Goal: Transaction & Acquisition: Book appointment/travel/reservation

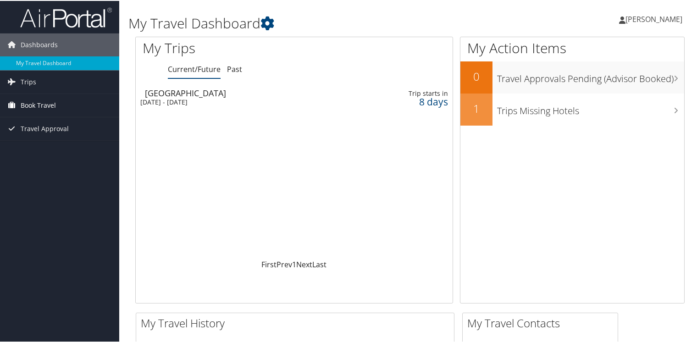
click at [52, 105] on span "Book Travel" at bounding box center [38, 104] width 35 height 23
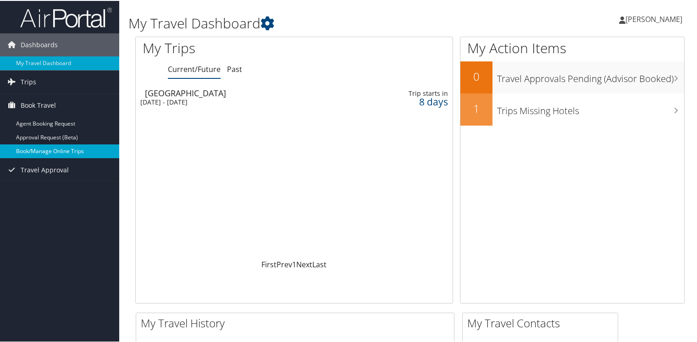
click at [45, 145] on link "Book/Manage Online Trips" at bounding box center [59, 151] width 119 height 14
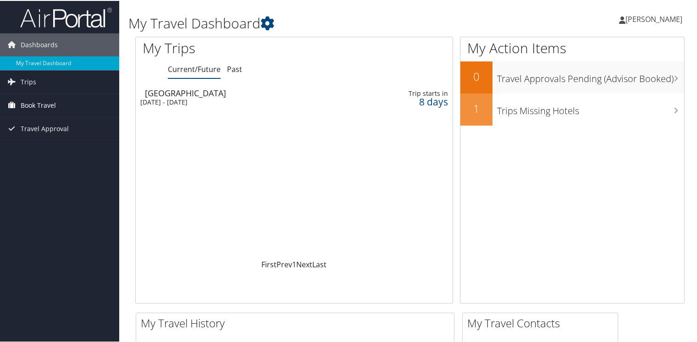
click at [34, 100] on span "Book Travel" at bounding box center [38, 104] width 35 height 23
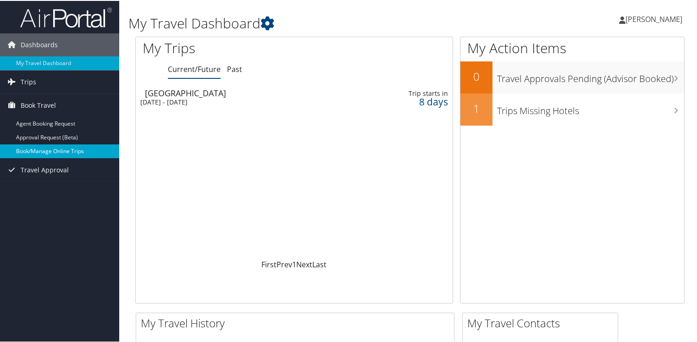
click at [40, 150] on link "Book/Manage Online Trips" at bounding box center [59, 151] width 119 height 14
